Goal: Information Seeking & Learning: Learn about a topic

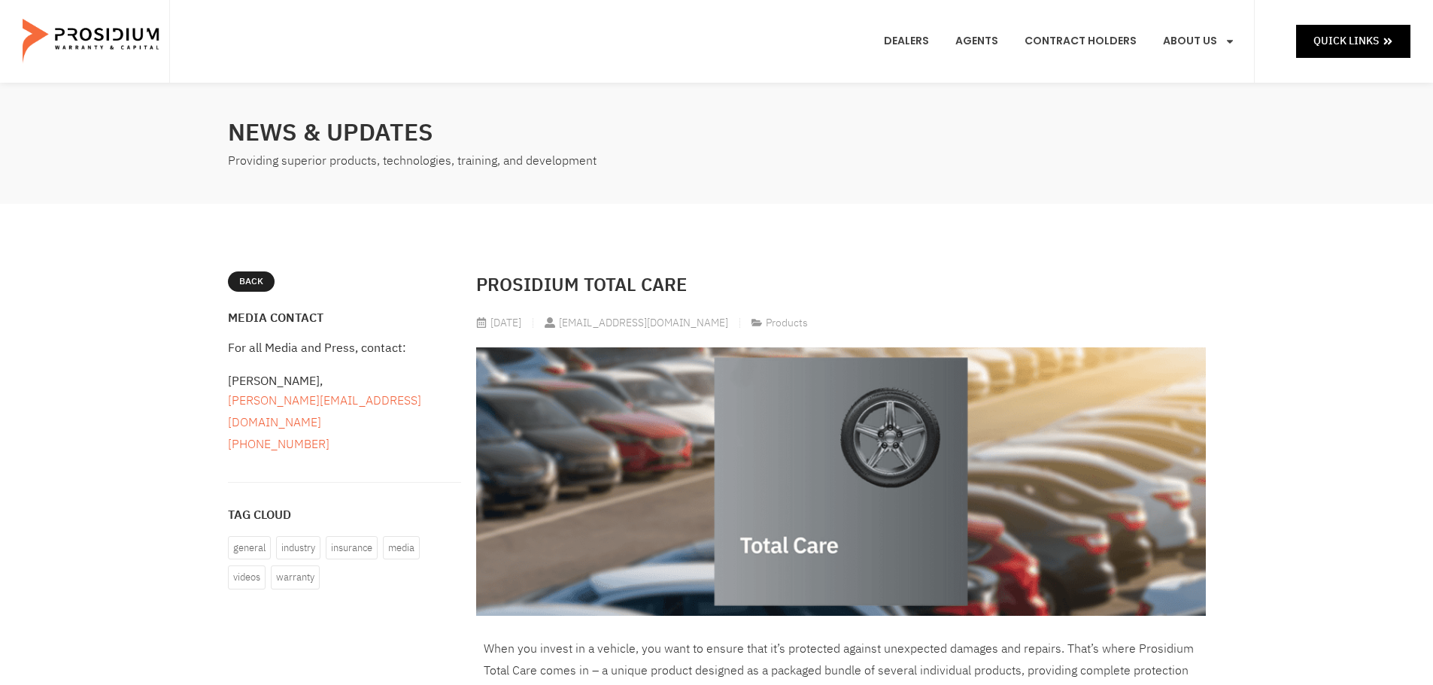
click at [833, 460] on img at bounding box center [841, 482] width 730 height 269
click at [769, 512] on img at bounding box center [841, 482] width 730 height 269
click at [831, 514] on img at bounding box center [841, 482] width 730 height 269
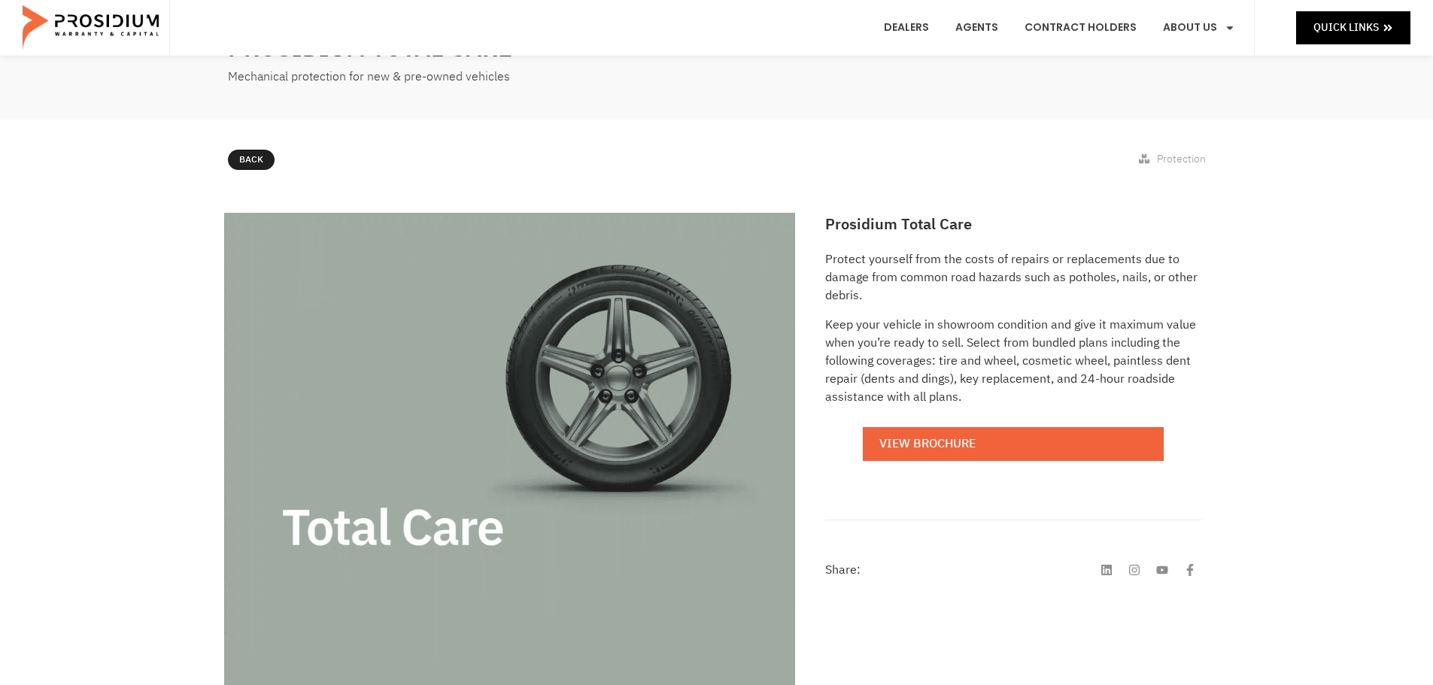
scroll to position [226, 0]
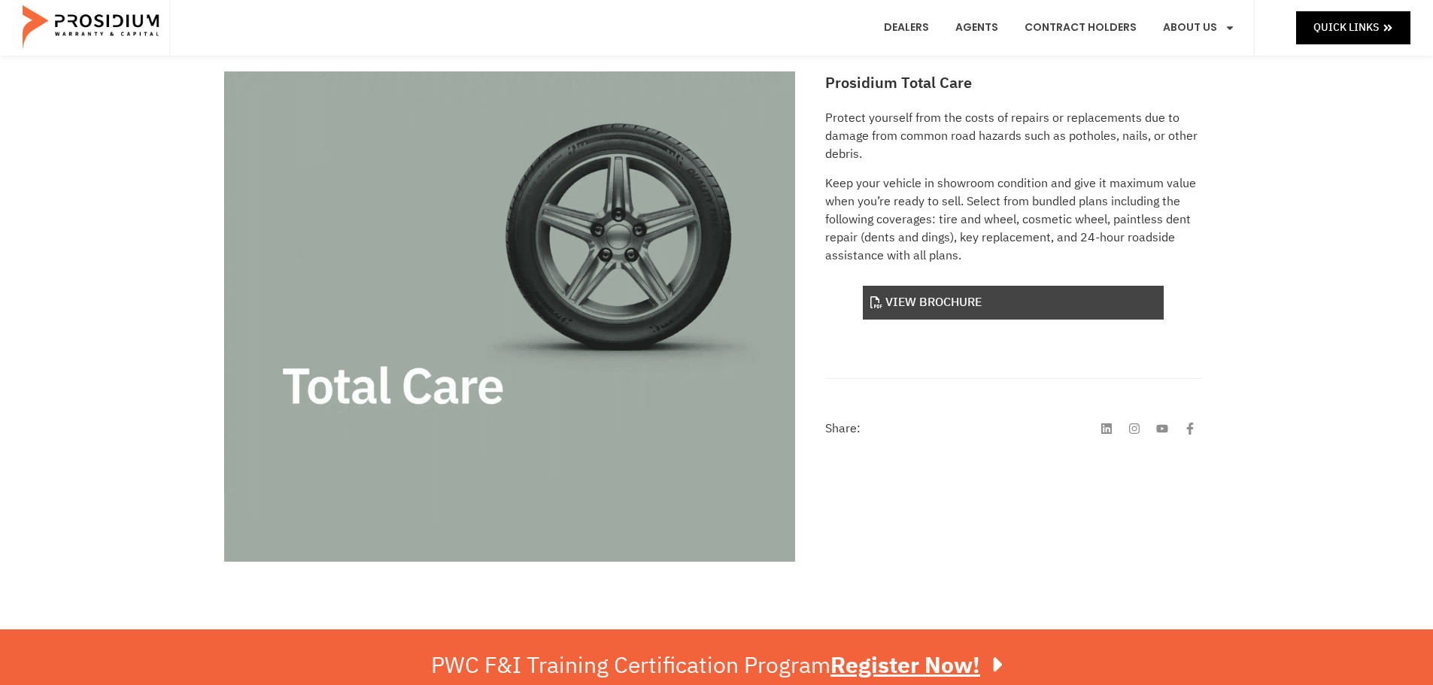
click at [924, 299] on link "View Brochure" at bounding box center [1013, 303] width 301 height 34
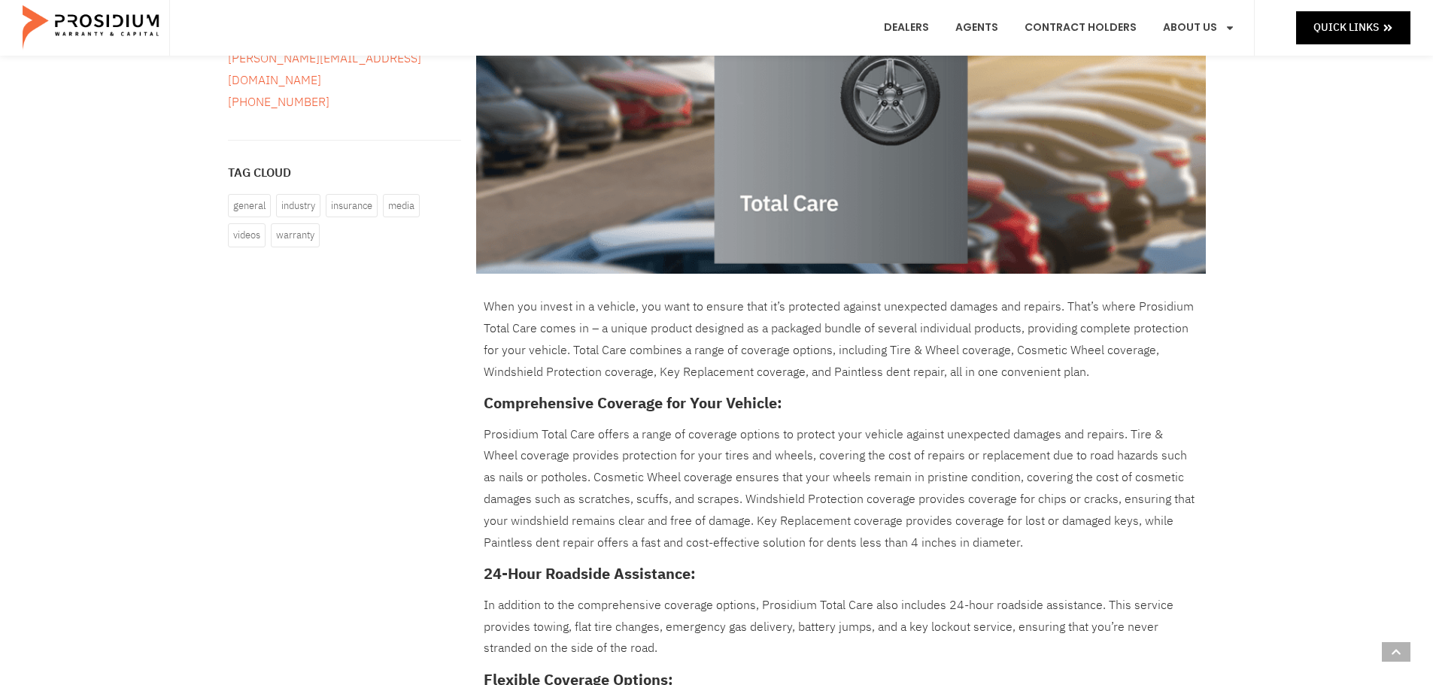
scroll to position [451, 0]
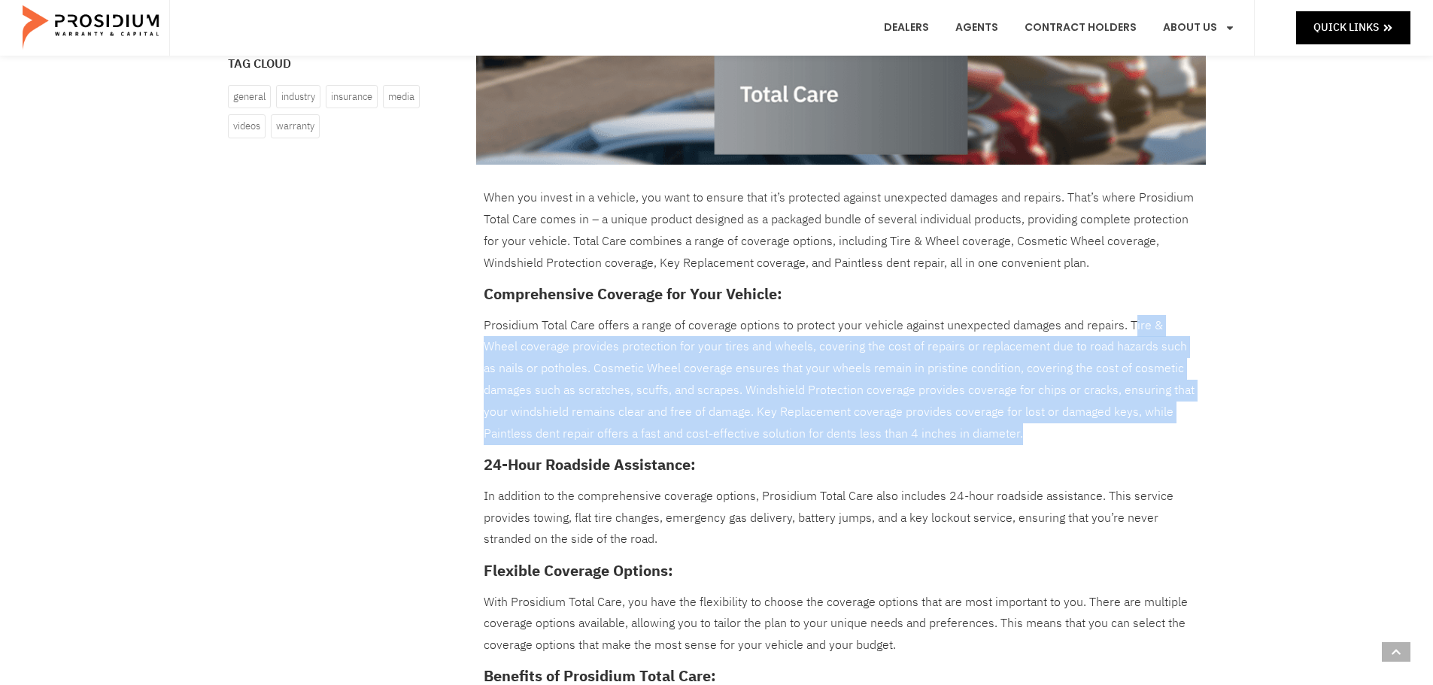
drag, startPoint x: 1129, startPoint y: 326, endPoint x: 1115, endPoint y: 426, distance: 101.0
click at [1115, 426] on p "Prosidium Total Care offers a range of coverage options to protect your vehicle…" at bounding box center [841, 380] width 715 height 130
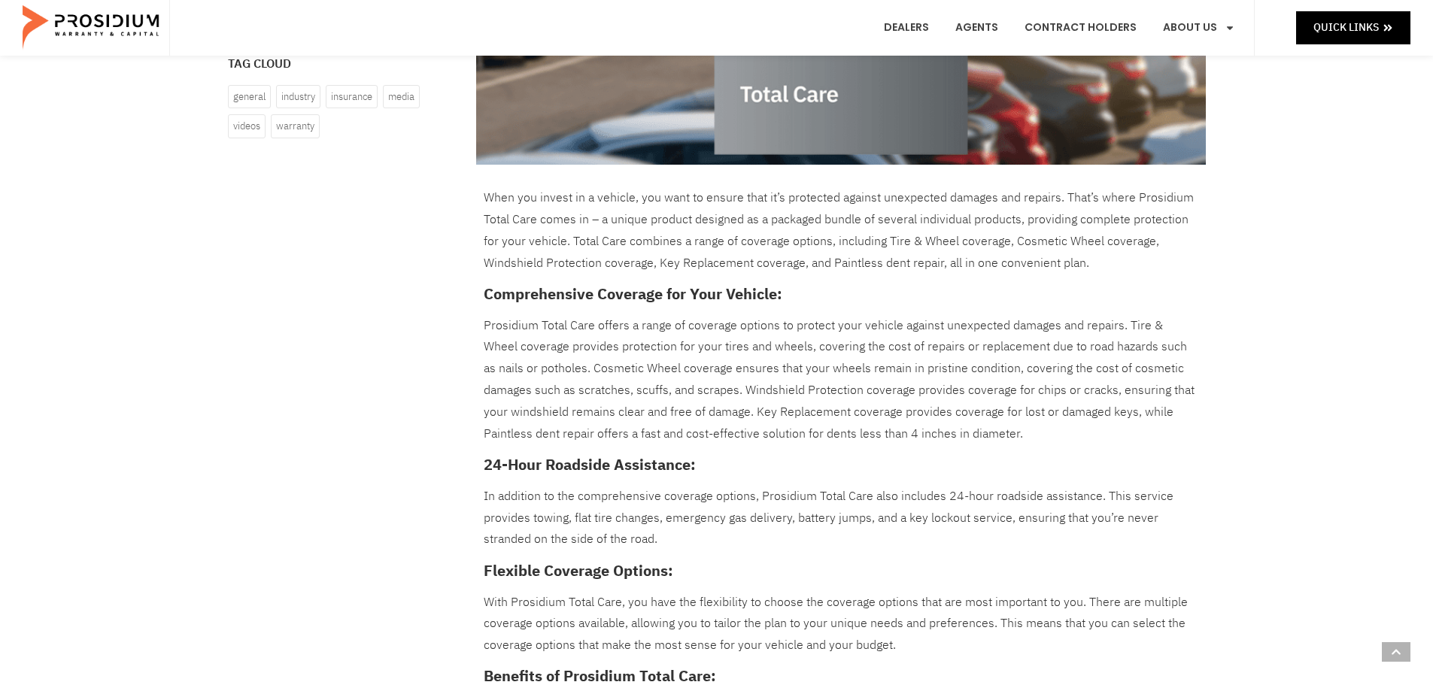
drag, startPoint x: 763, startPoint y: 335, endPoint x: 967, endPoint y: 460, distance: 239.7
click at [968, 459] on h5 "24-Hour Roadside Assistance:" at bounding box center [841, 465] width 715 height 18
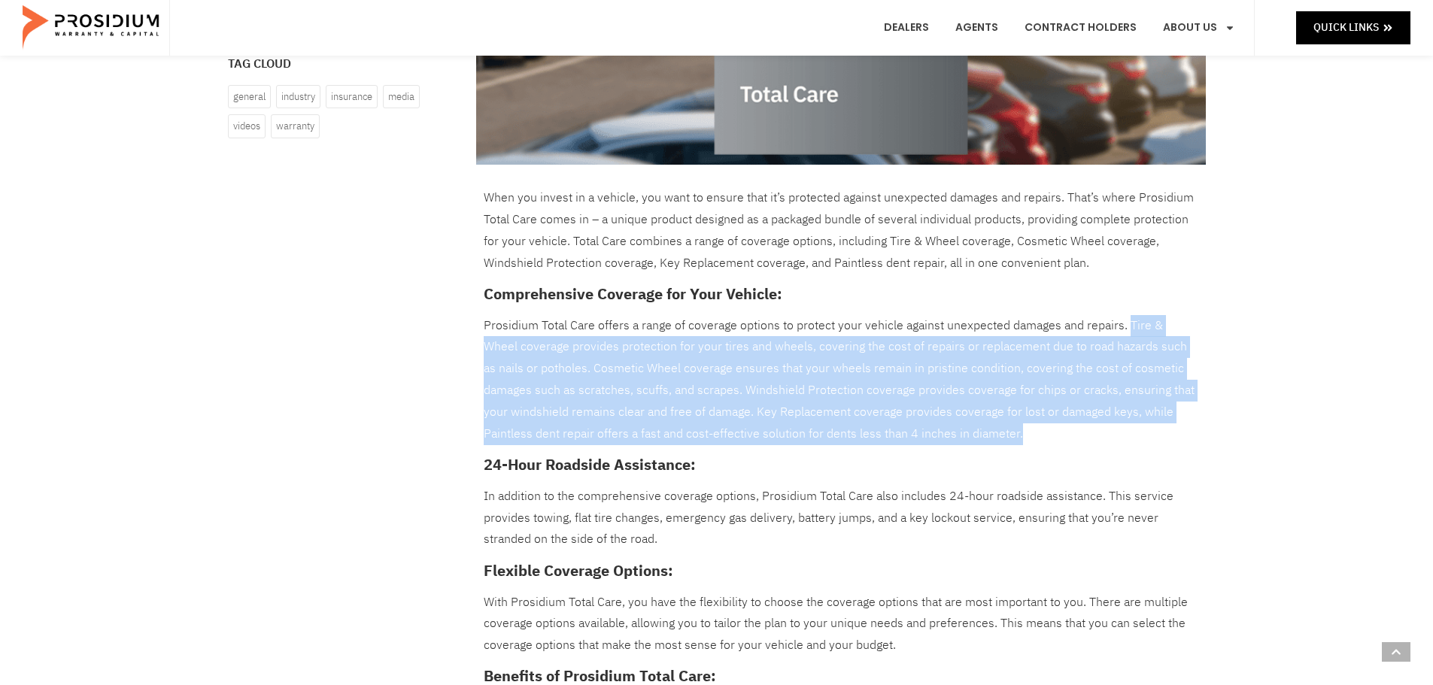
drag, startPoint x: 936, startPoint y: 437, endPoint x: 1123, endPoint y: 325, distance: 218.3
click at [1123, 325] on p "Prosidium Total Care offers a range of coverage options to protect your vehicle…" at bounding box center [841, 380] width 715 height 130
copy p "Tire & Wheel coverage provides protection for your tires and wheels, covering t…"
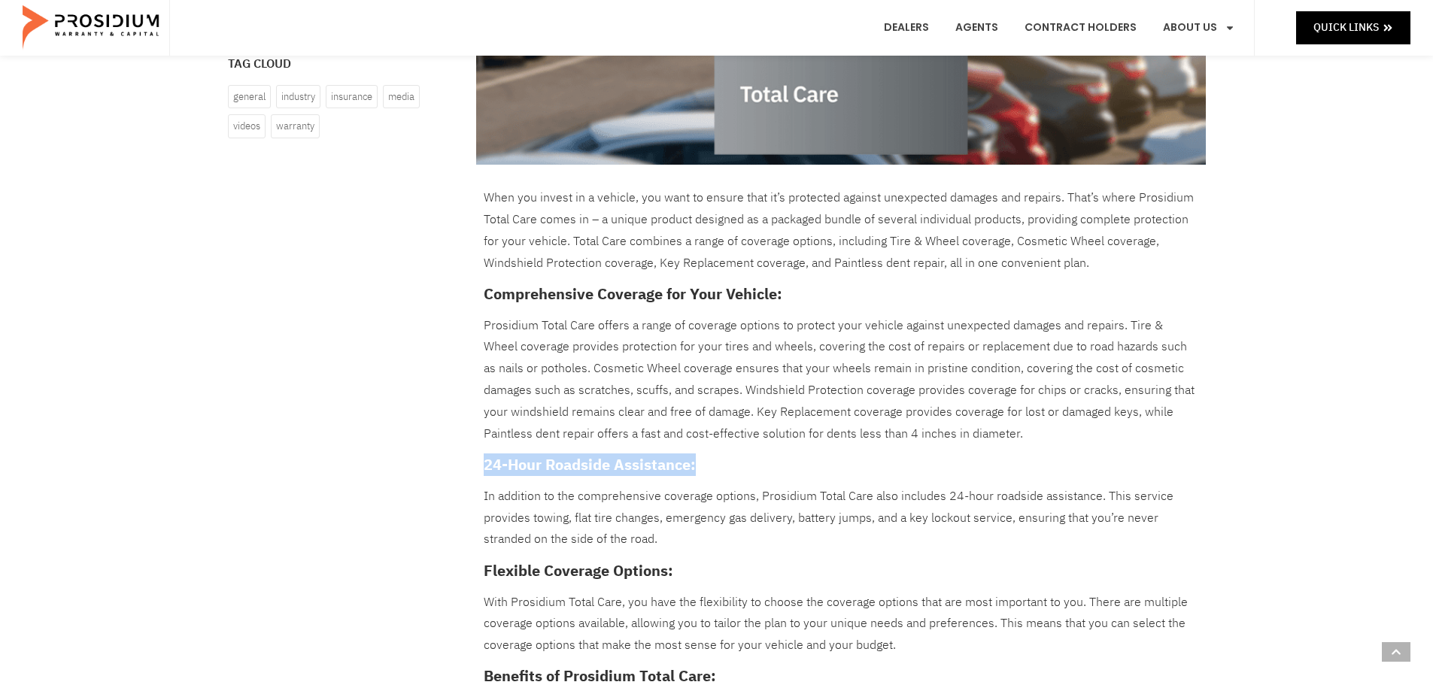
click at [913, 445] on div "When you invest in a vehicle, you want to ensure that it’s protected against un…" at bounding box center [841, 652] width 715 height 930
